Goal: Task Accomplishment & Management: Manage account settings

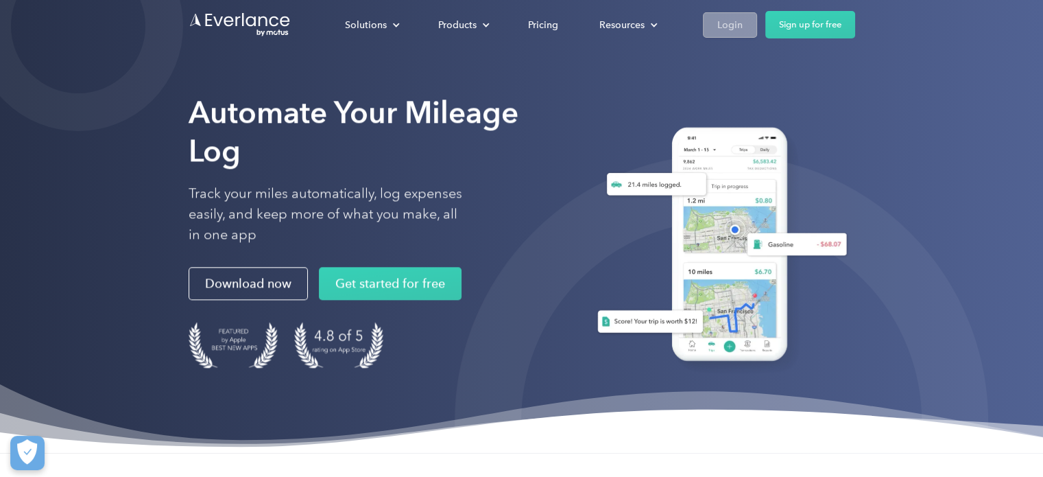
click at [728, 22] on div "Login" at bounding box center [729, 24] width 25 height 17
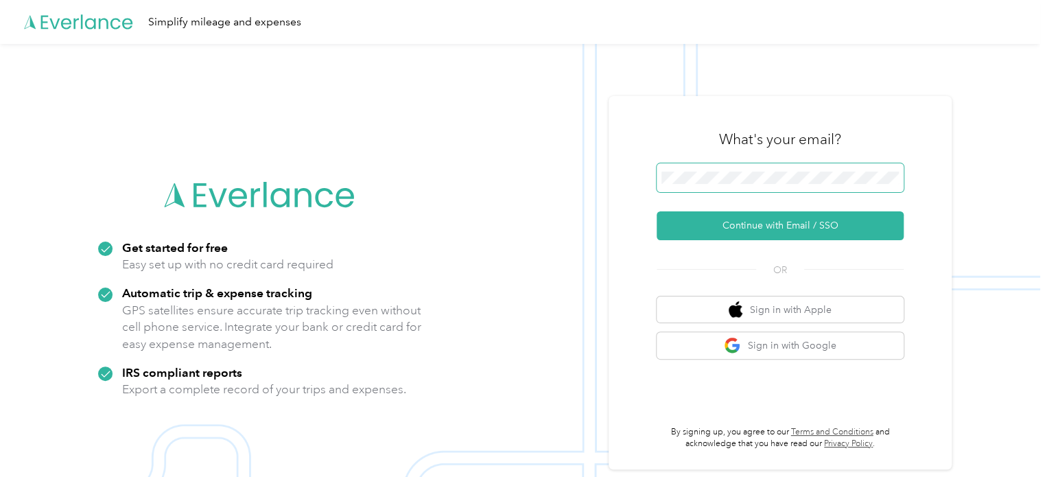
click at [723, 164] on span at bounding box center [779, 177] width 247 height 29
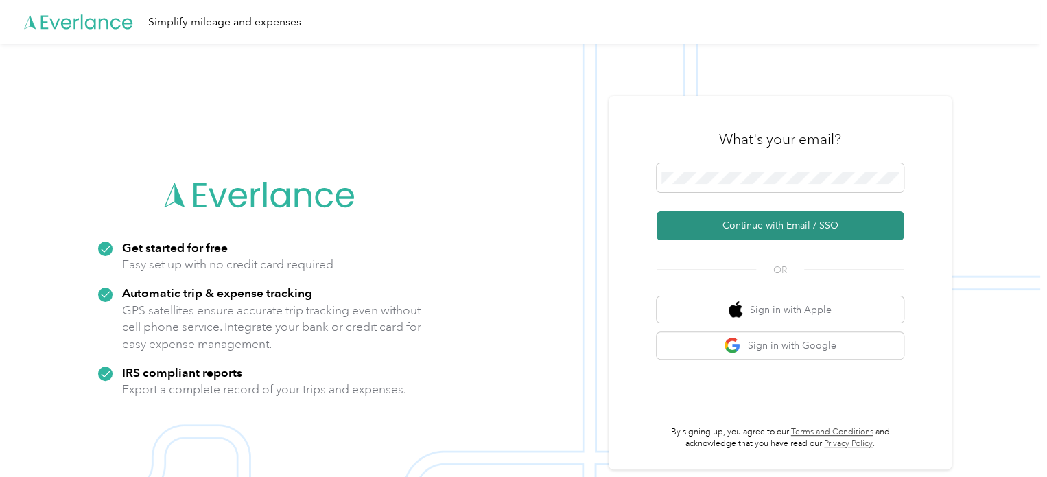
click at [752, 223] on button "Continue with Email / SSO" at bounding box center [779, 225] width 247 height 29
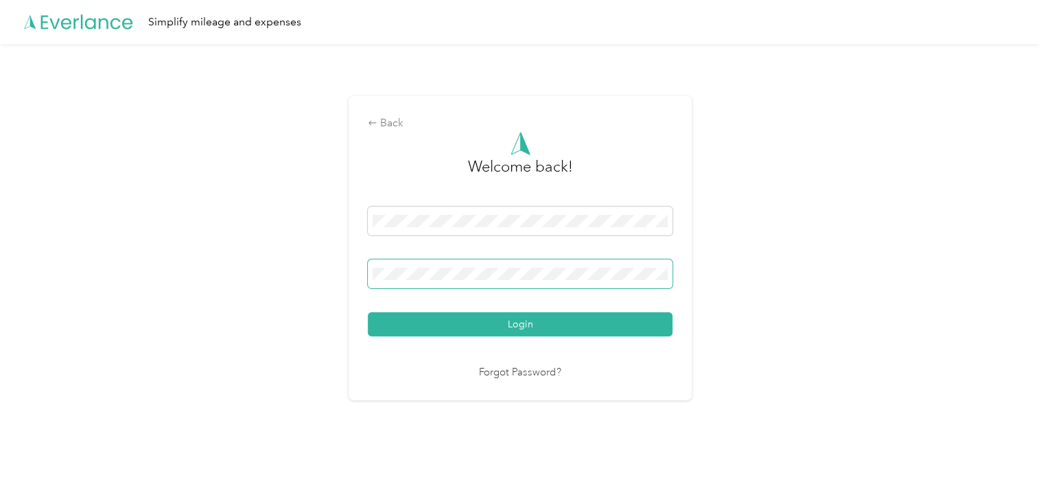
click at [368, 312] on button "Login" at bounding box center [520, 324] width 305 height 24
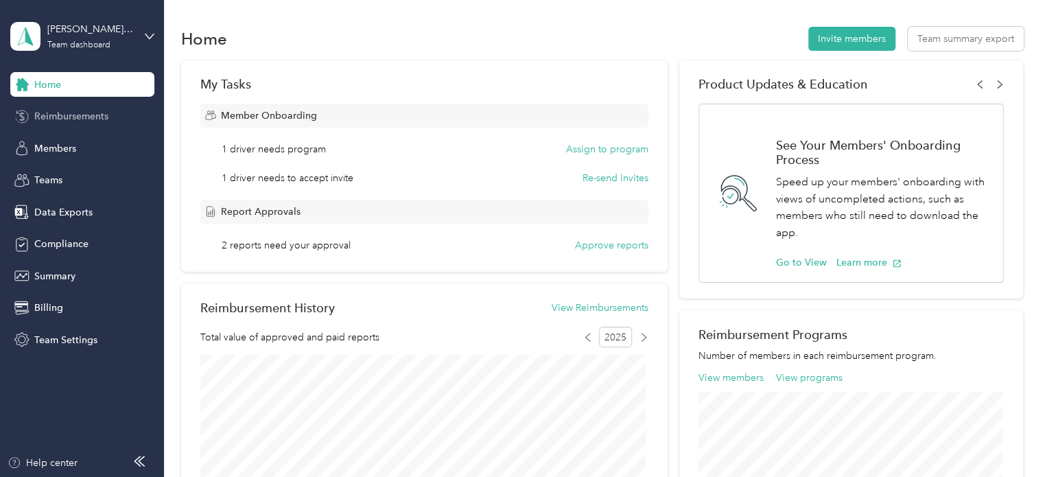
click at [104, 121] on span "Reimbursements" at bounding box center [71, 116] width 74 height 14
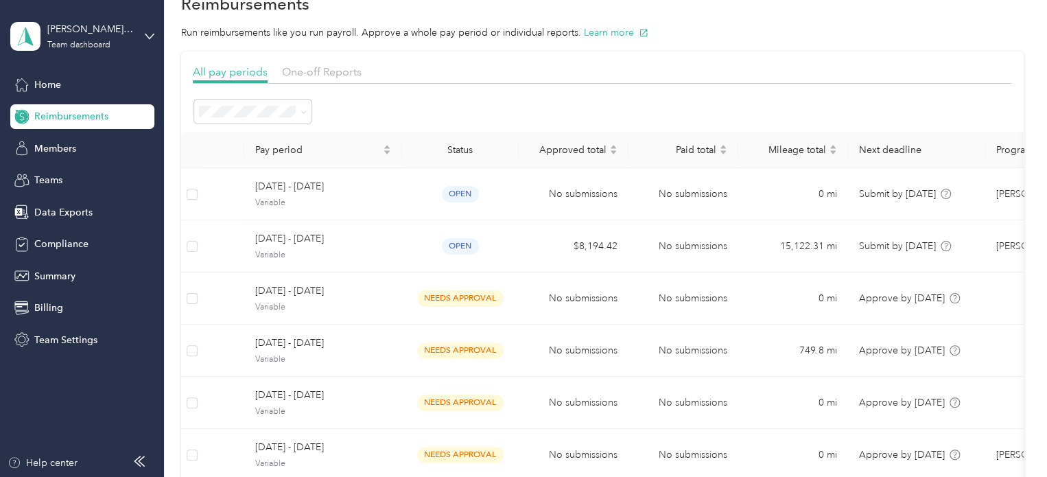
scroll to position [38, 0]
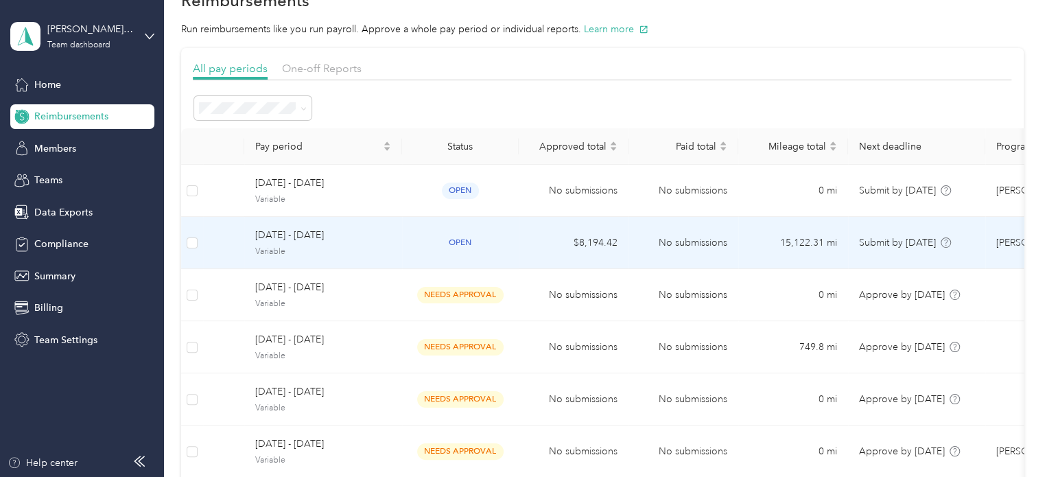
click at [342, 243] on div "August 1 - 31, 2025 Variable" at bounding box center [323, 242] width 136 height 29
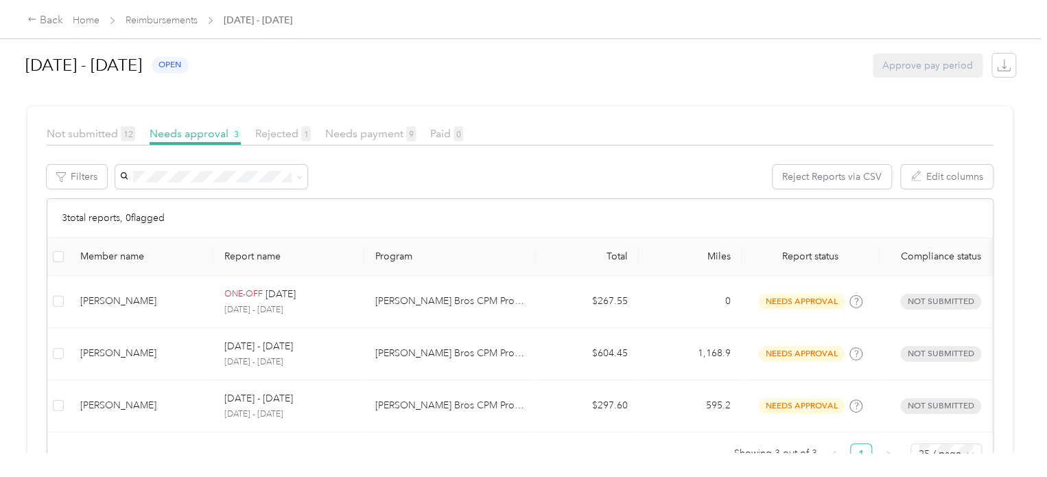
scroll to position [204, 0]
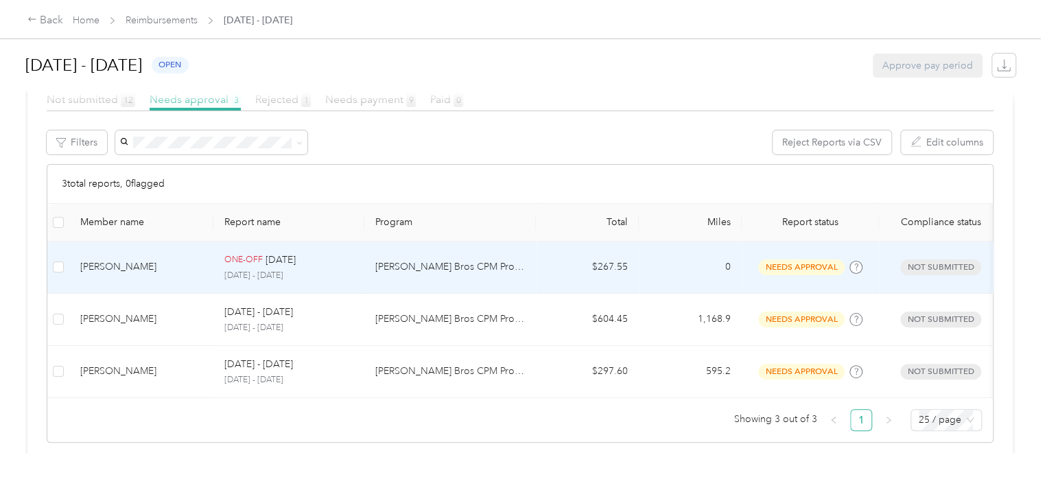
click at [93, 272] on div "Suzanne Smith" at bounding box center [141, 266] width 122 height 15
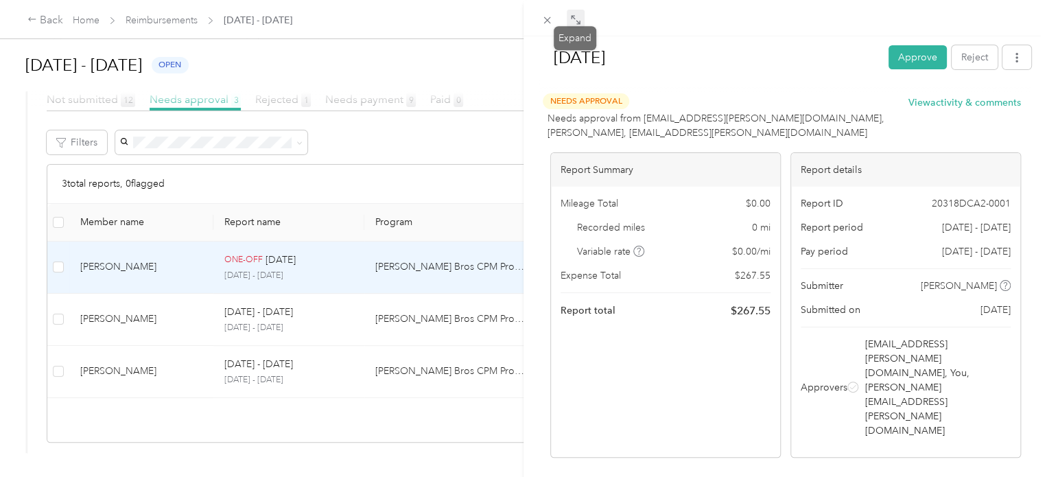
click at [569, 25] on span at bounding box center [576, 19] width 18 height 19
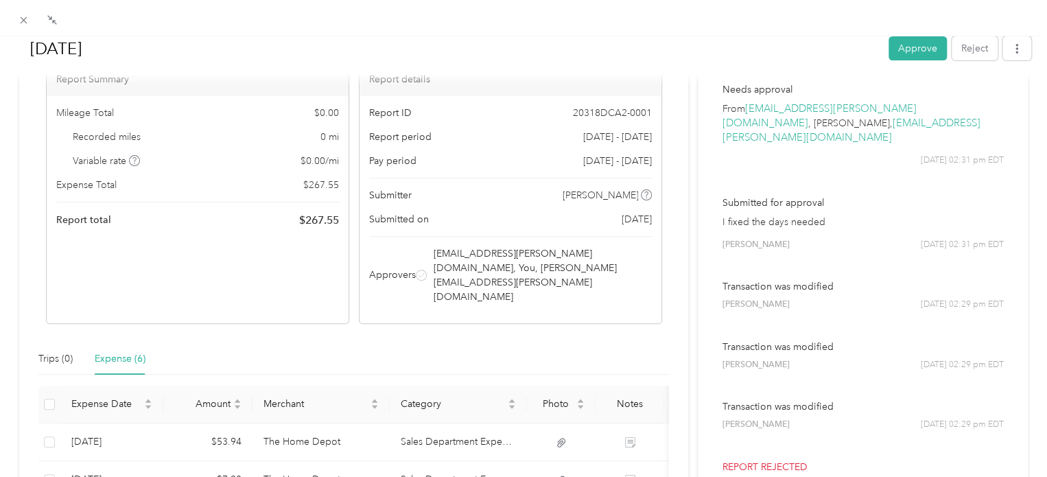
scroll to position [71, 0]
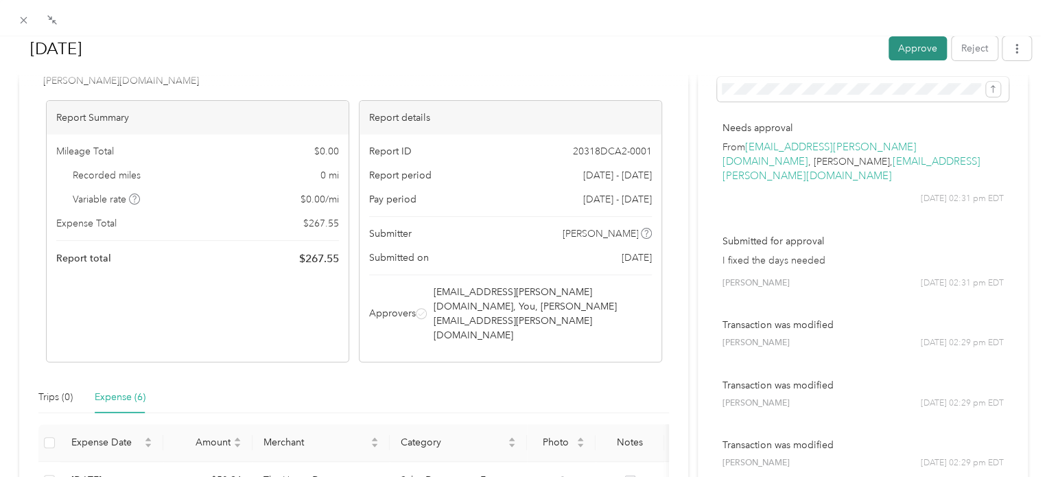
click at [899, 49] on button "Approve" at bounding box center [917, 48] width 58 height 24
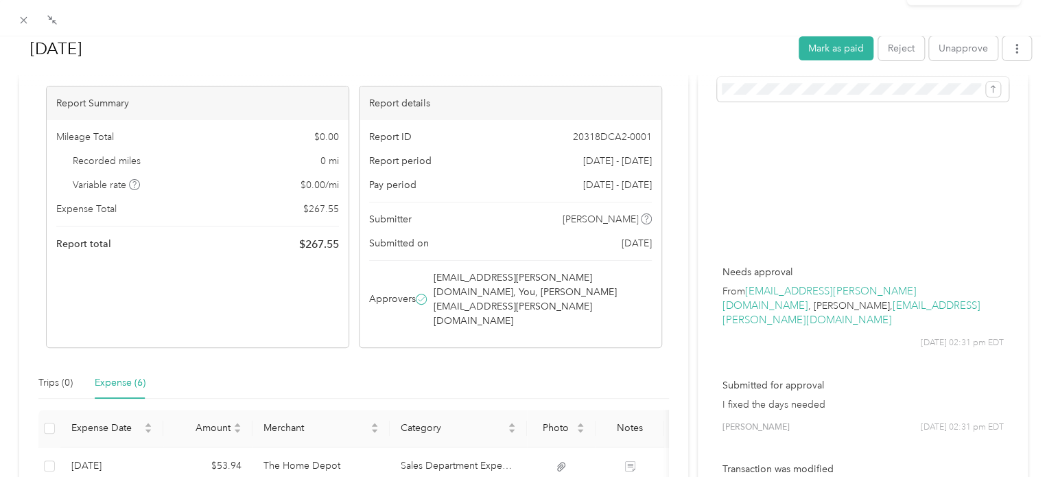
scroll to position [181, 0]
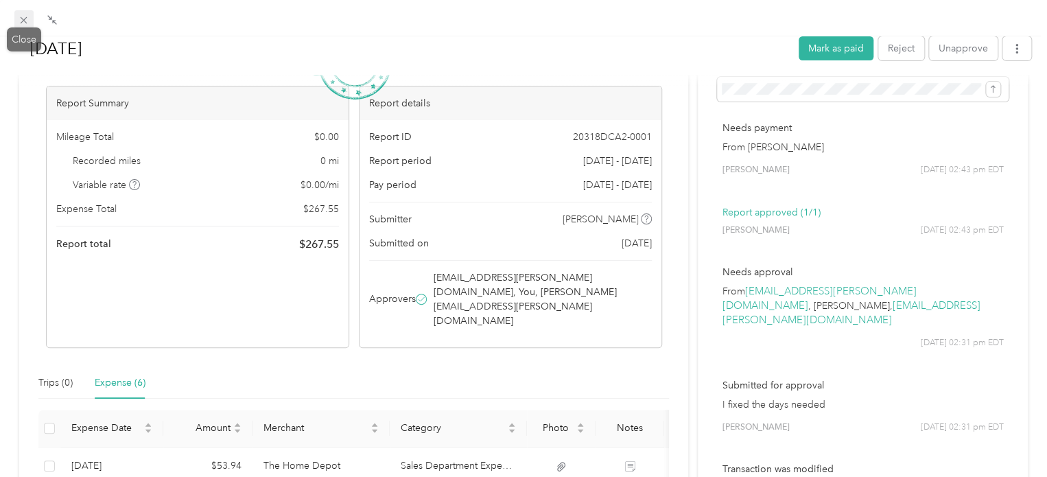
click at [29, 19] on icon at bounding box center [24, 20] width 12 height 12
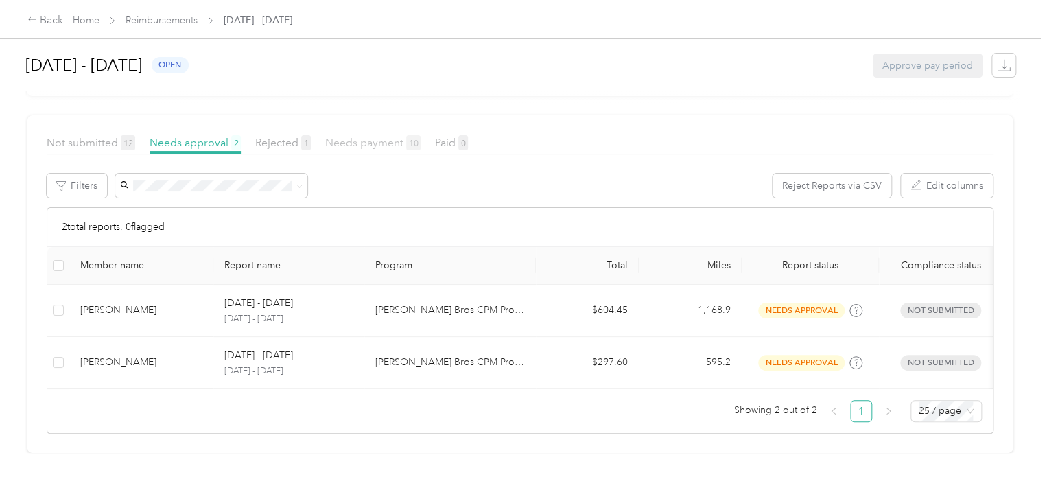
click at [366, 136] on span "Needs payment 10" at bounding box center [372, 142] width 95 height 13
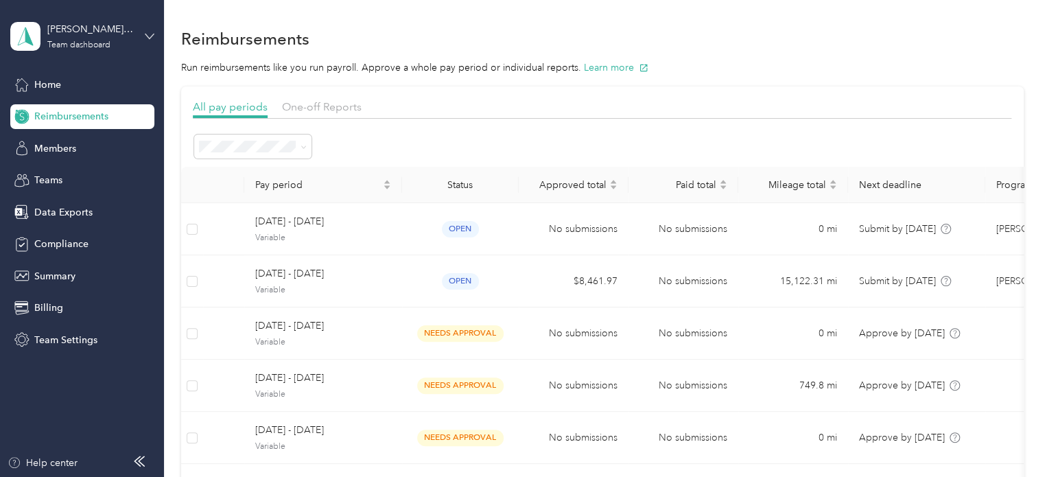
click at [150, 35] on icon at bounding box center [150, 37] width 10 height 10
